Goal: Task Accomplishment & Management: Manage account settings

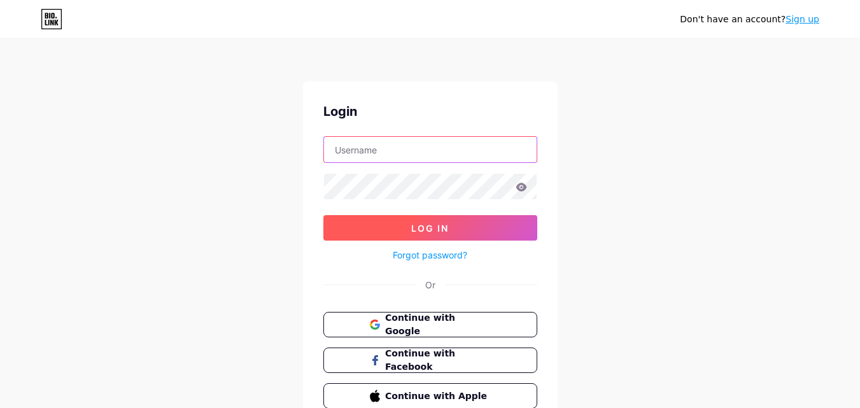
type input "junkitjunkremovalportland@gmail.com"
click at [432, 222] on button "Log In" at bounding box center [430, 227] width 214 height 25
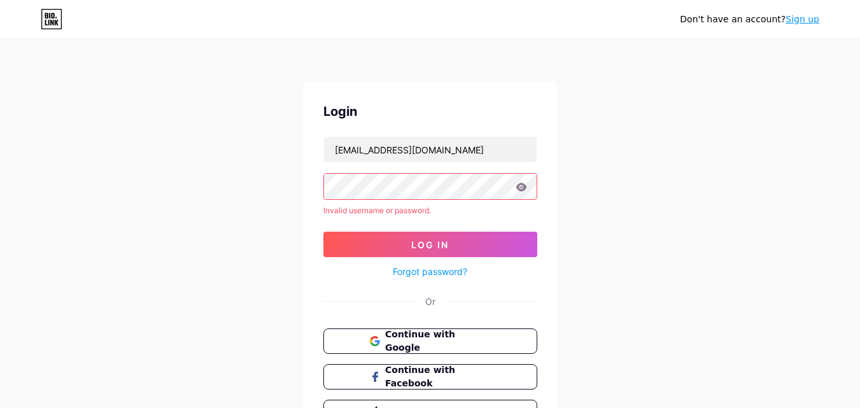
click at [522, 186] on icon at bounding box center [521, 187] width 11 height 9
click at [376, 247] on button "Log In" at bounding box center [430, 244] width 214 height 25
click at [523, 191] on icon at bounding box center [521, 187] width 11 height 9
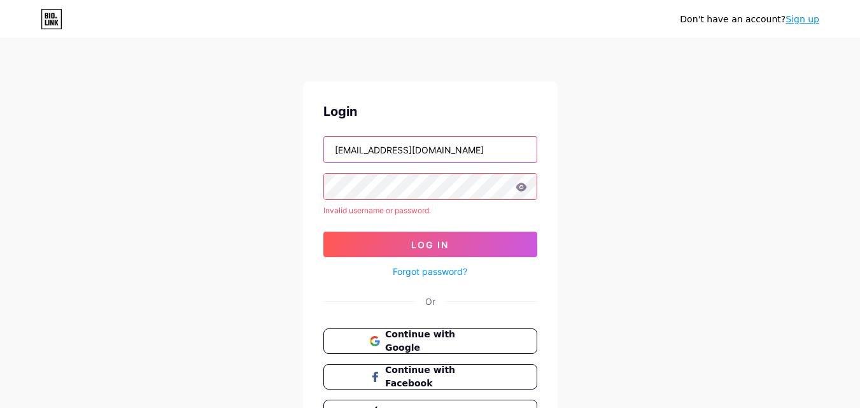
click at [333, 151] on input "junkitjunkremovalportland@gmail.com" at bounding box center [430, 149] width 213 height 25
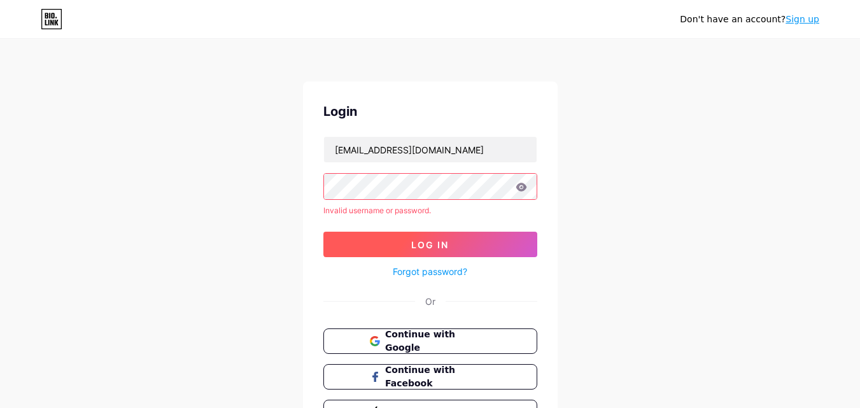
click at [377, 244] on button "Log In" at bounding box center [430, 244] width 214 height 25
click at [413, 334] on button "Continue with Google" at bounding box center [430, 342] width 217 height 26
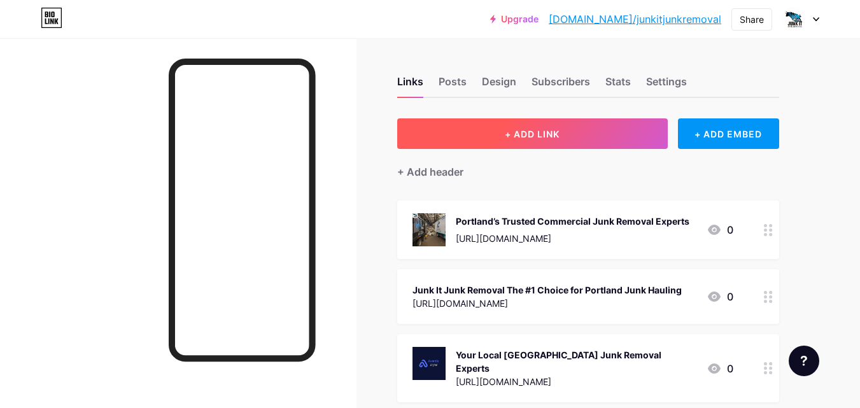
click at [603, 138] on button "+ ADD LINK" at bounding box center [532, 133] width 271 height 31
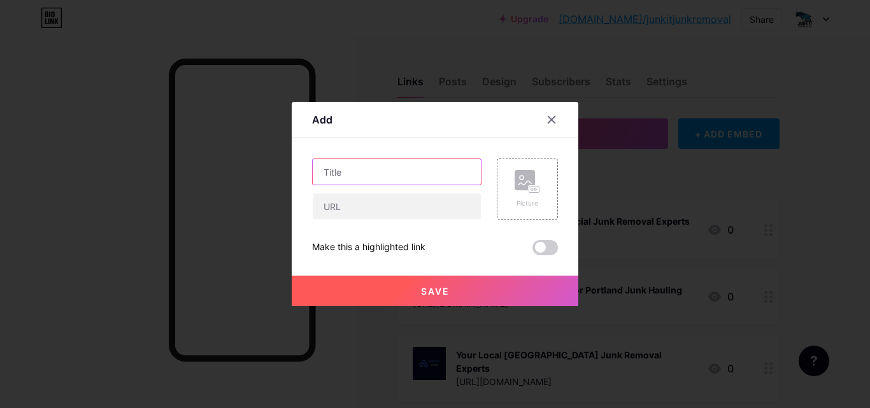
click at [366, 174] on input "text" at bounding box center [397, 171] width 168 height 25
paste input "Portland’s Compassionate Home & Estate Cleanout Services"
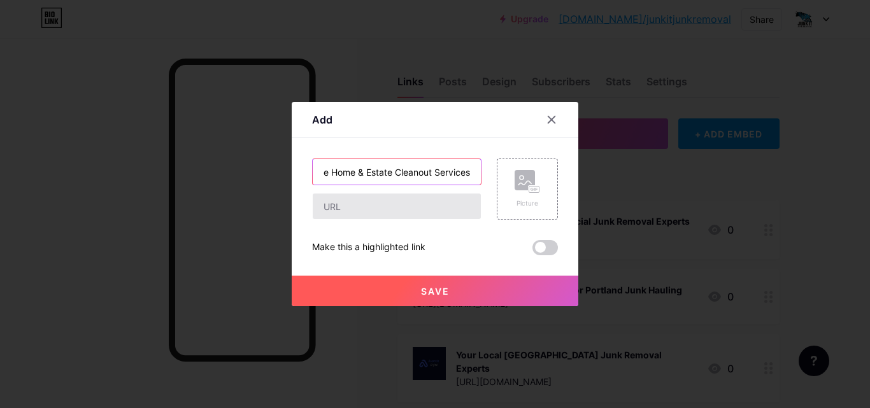
type input "Portland’s Compassionate Home & Estate Cleanout Services"
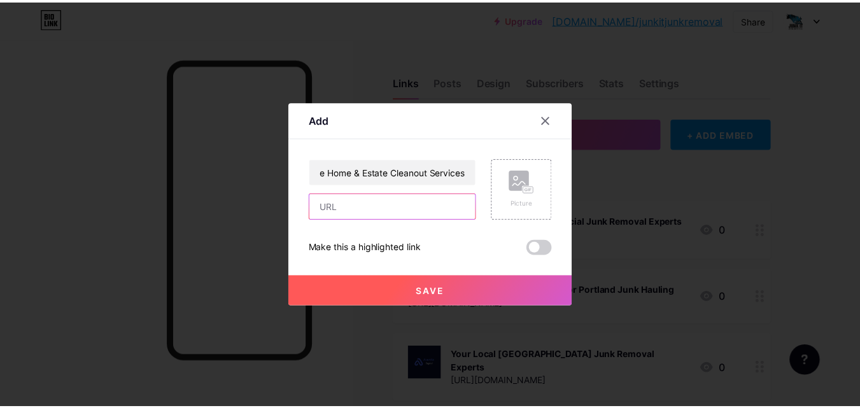
scroll to position [0, 0]
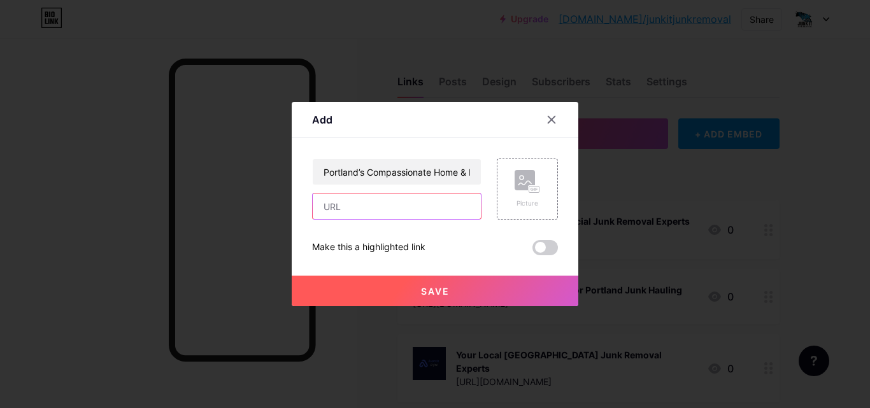
click at [364, 209] on input "text" at bounding box center [397, 206] width 168 height 25
paste input "[URL][DOMAIN_NAME]"
type input "[URL][DOMAIN_NAME]"
click at [527, 185] on rect at bounding box center [524, 180] width 20 height 20
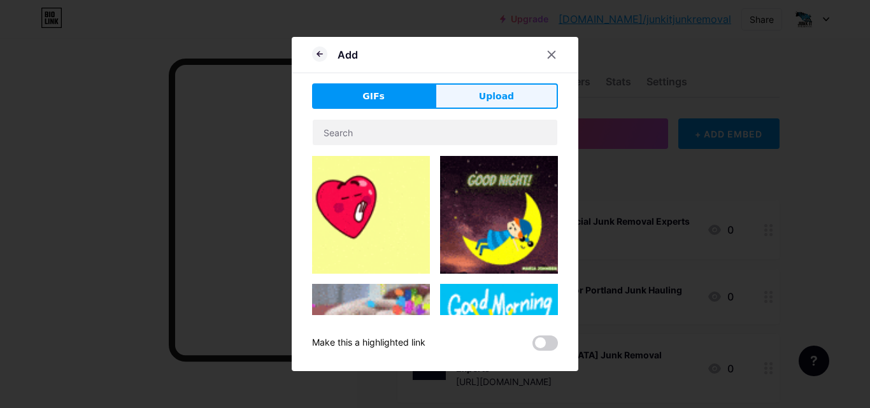
click at [488, 92] on span "Upload" at bounding box center [496, 96] width 35 height 13
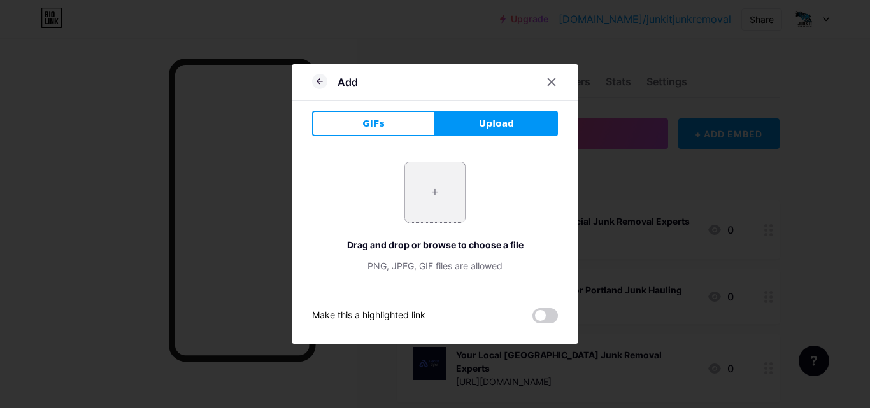
click at [448, 188] on input "file" at bounding box center [435, 192] width 60 height 60
type input "C:\fakepath\JUNK IT JUNK REMOVAL LOGO - 1.jpg"
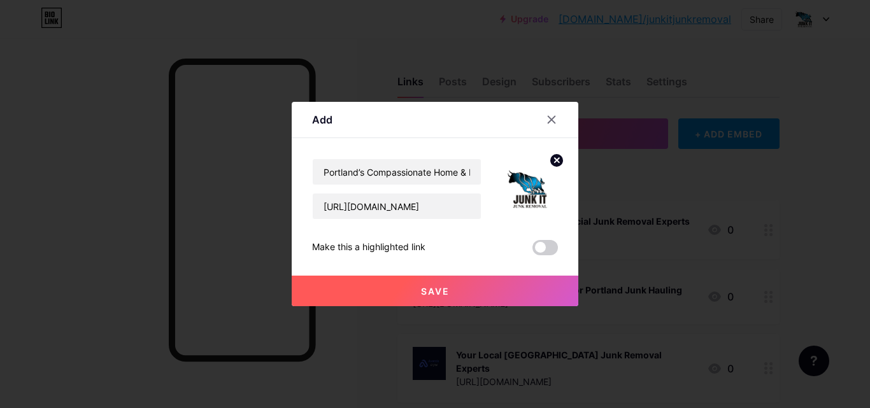
click at [458, 292] on button "Save" at bounding box center [435, 291] width 287 height 31
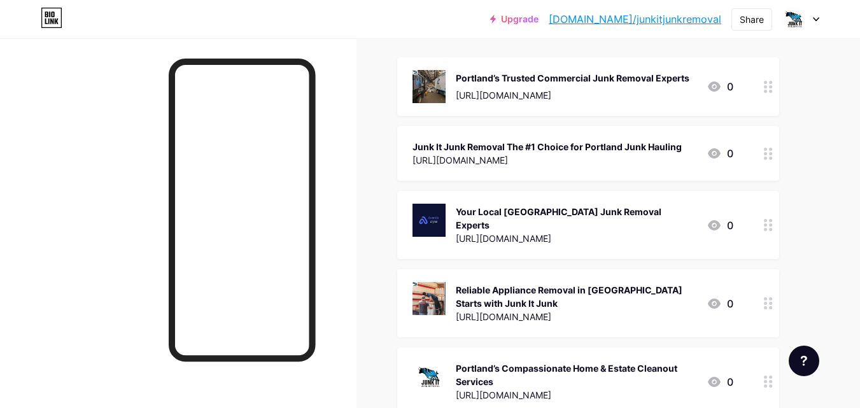
scroll to position [318, 0]
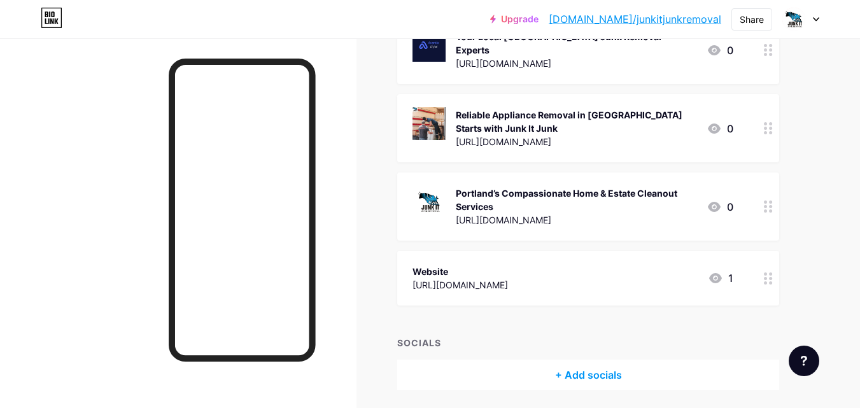
click at [772, 204] on div at bounding box center [769, 207] width 22 height 68
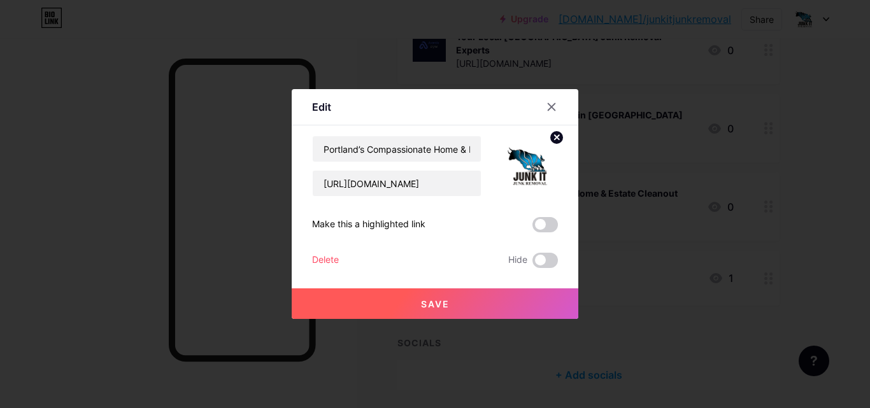
click at [447, 303] on span "Save" at bounding box center [435, 304] width 29 height 11
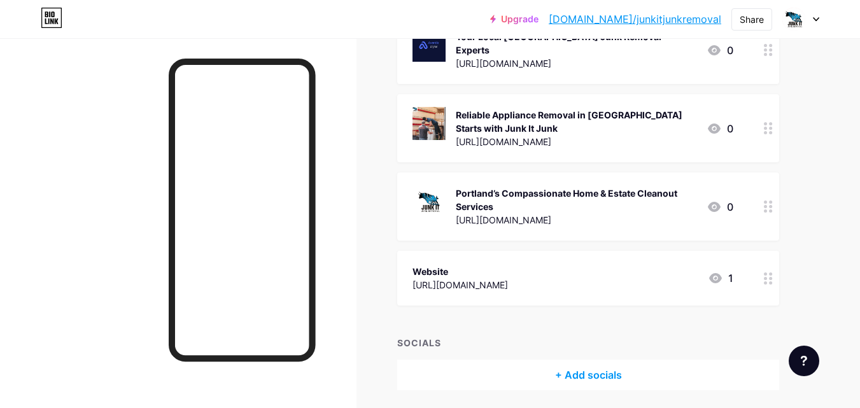
click at [444, 186] on img at bounding box center [429, 201] width 33 height 33
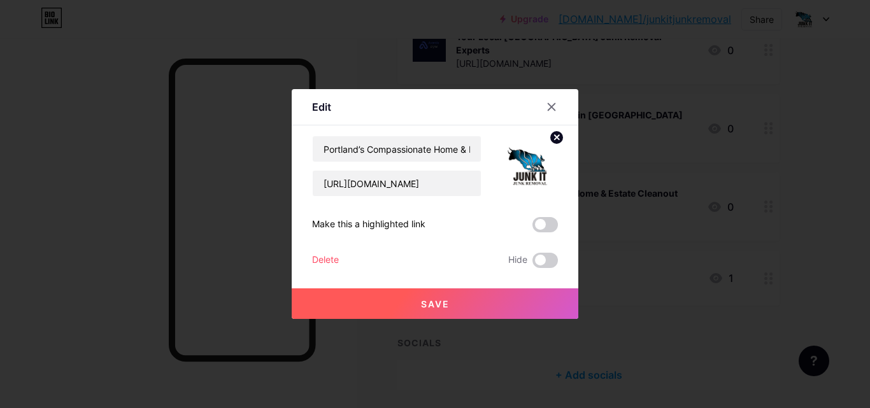
click at [539, 111] on div "Edit" at bounding box center [435, 111] width 287 height 30
click at [551, 101] on div at bounding box center [551, 107] width 23 height 23
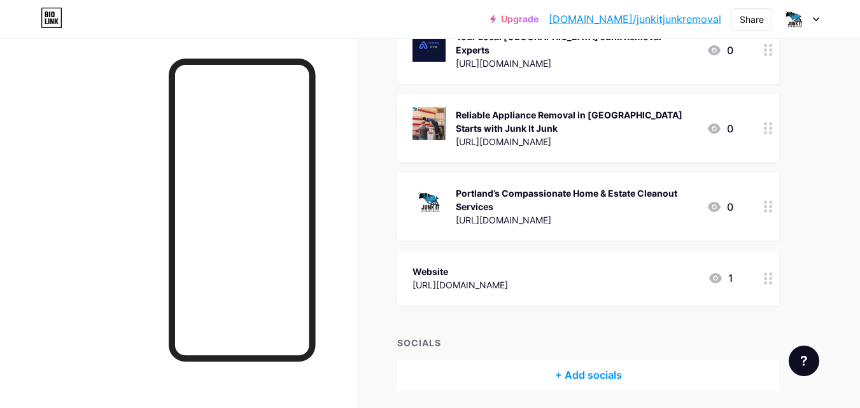
click at [642, 15] on link "[DOMAIN_NAME]/junkitjunkremoval" at bounding box center [635, 18] width 173 height 15
click at [746, 16] on div "Share" at bounding box center [752, 19] width 24 height 13
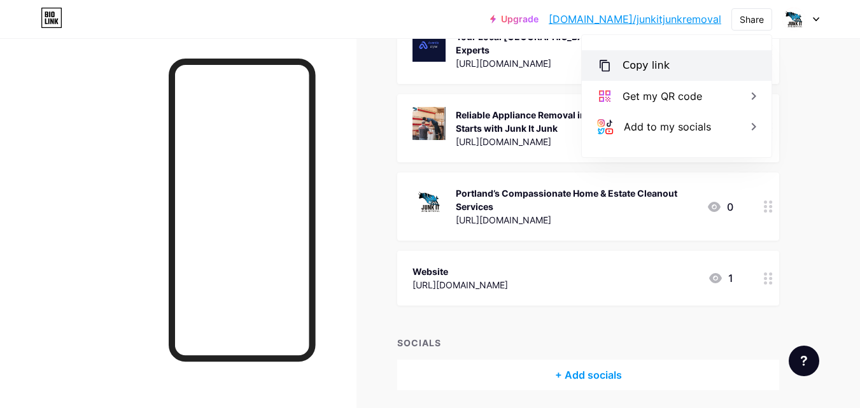
click at [703, 69] on div "Copy link" at bounding box center [677, 65] width 190 height 31
